Goal: Information Seeking & Learning: Learn about a topic

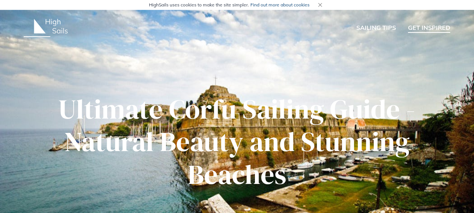
click at [435, 28] on link "GET INSPIRED" at bounding box center [429, 28] width 42 height 10
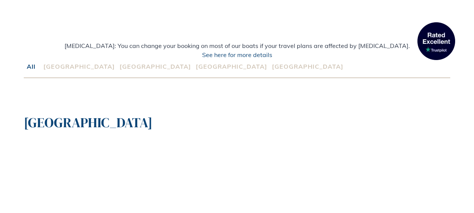
scroll to position [251, 0]
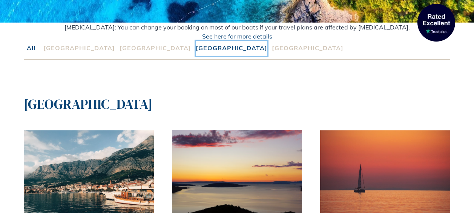
click at [196, 48] on button "[GEOGRAPHIC_DATA]" at bounding box center [232, 48] width 72 height 15
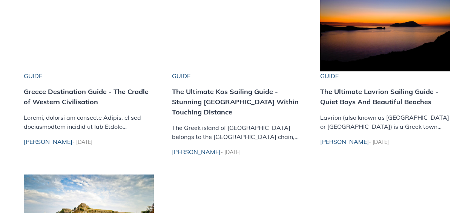
scroll to position [302, 0]
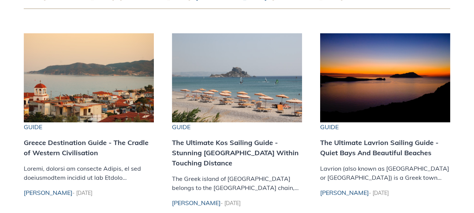
click at [378, 146] on h3 "The Ultimate Lavrion Sailing Guide - Quiet Bays And Beautiful Beaches" at bounding box center [385, 147] width 130 height 20
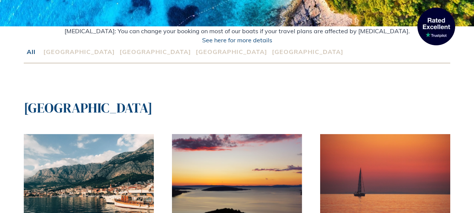
scroll to position [251, 0]
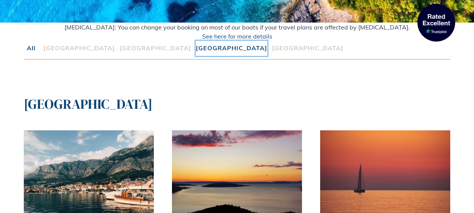
click at [196, 50] on button "[GEOGRAPHIC_DATA]" at bounding box center [232, 48] width 72 height 15
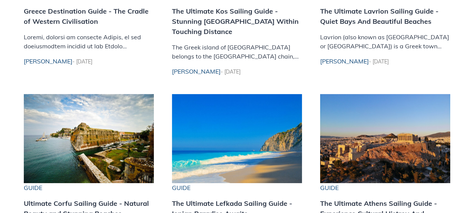
scroll to position [553, 0]
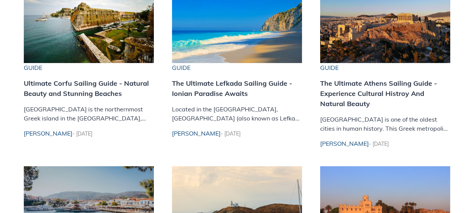
click at [200, 86] on h3 "The Ultimate Lefkada Sailing Guide - Ionian Paradise Awaits" at bounding box center [237, 88] width 130 height 20
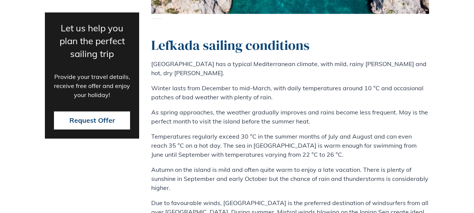
scroll to position [805, 0]
